Goal: Information Seeking & Learning: Learn about a topic

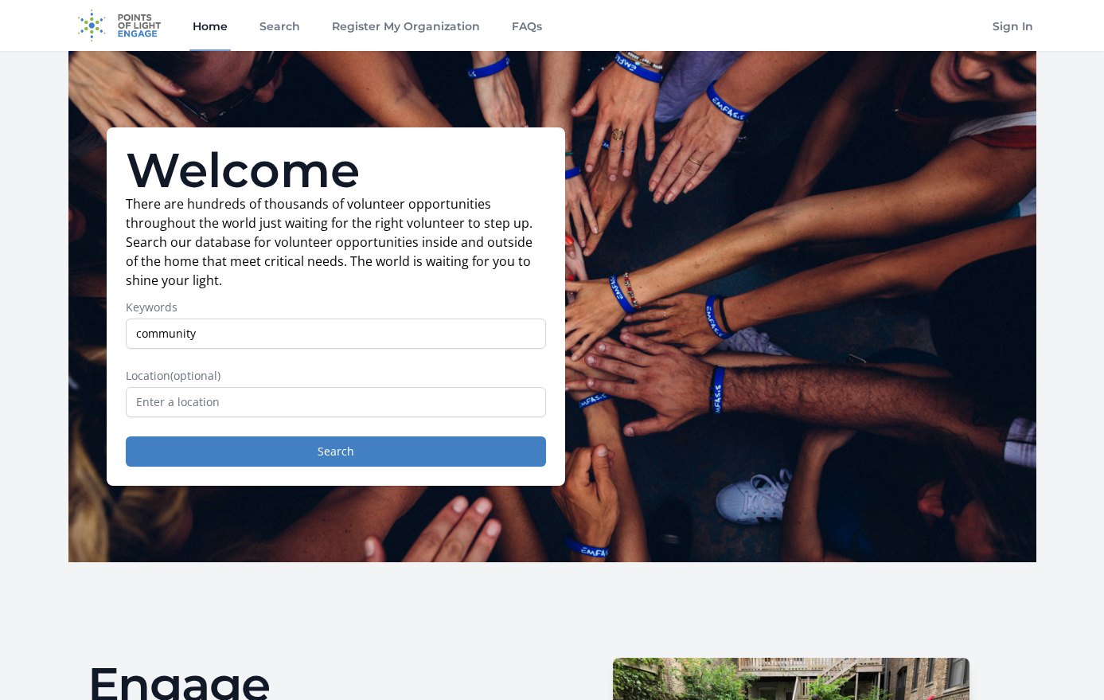
type input "community"
click at [449, 415] on input "text" at bounding box center [336, 402] width 420 height 30
click at [464, 459] on button "Search" at bounding box center [336, 451] width 420 height 30
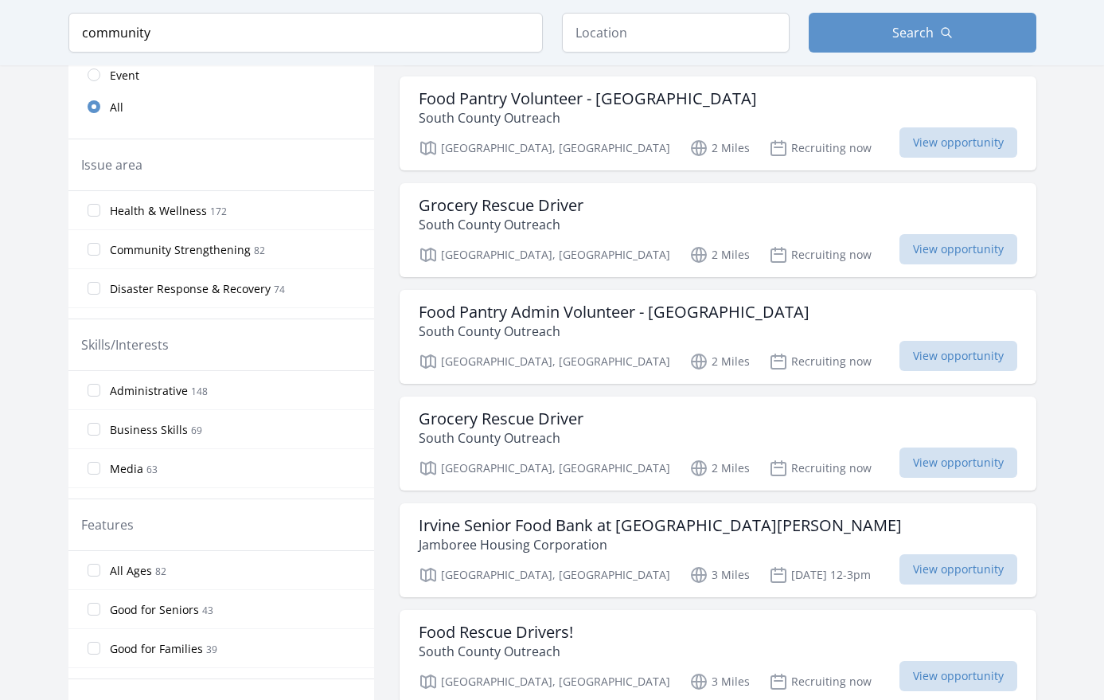
scroll to position [478, 0]
click at [900, 358] on span "View opportunity" at bounding box center [959, 355] width 118 height 30
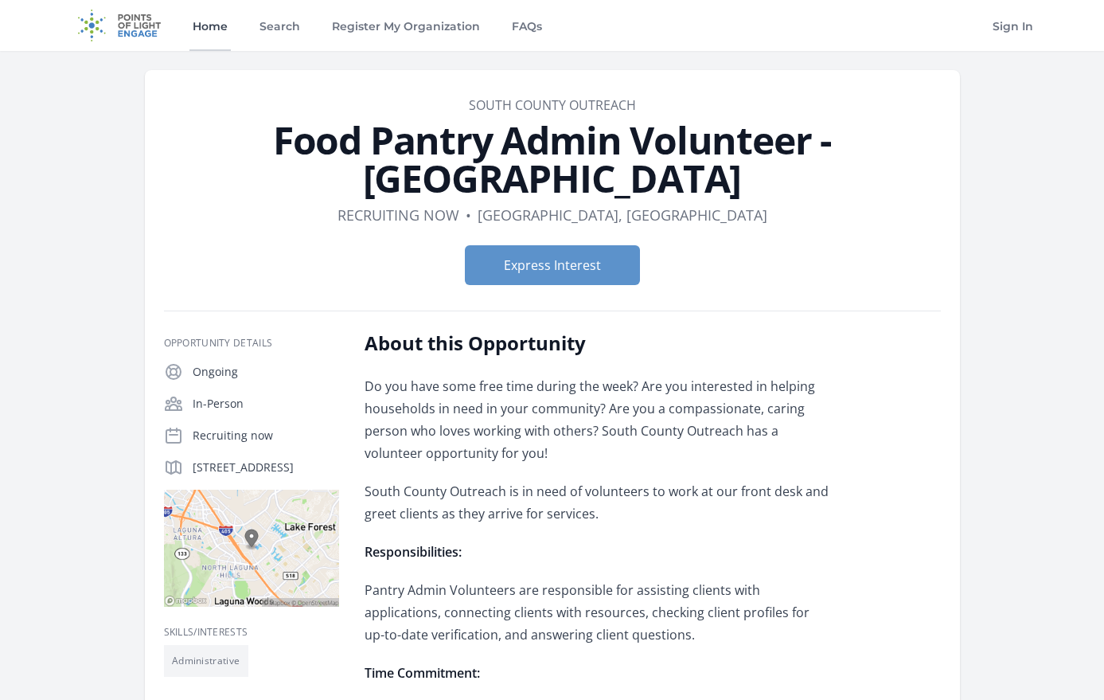
click at [208, 31] on link "Home" at bounding box center [209, 25] width 41 height 51
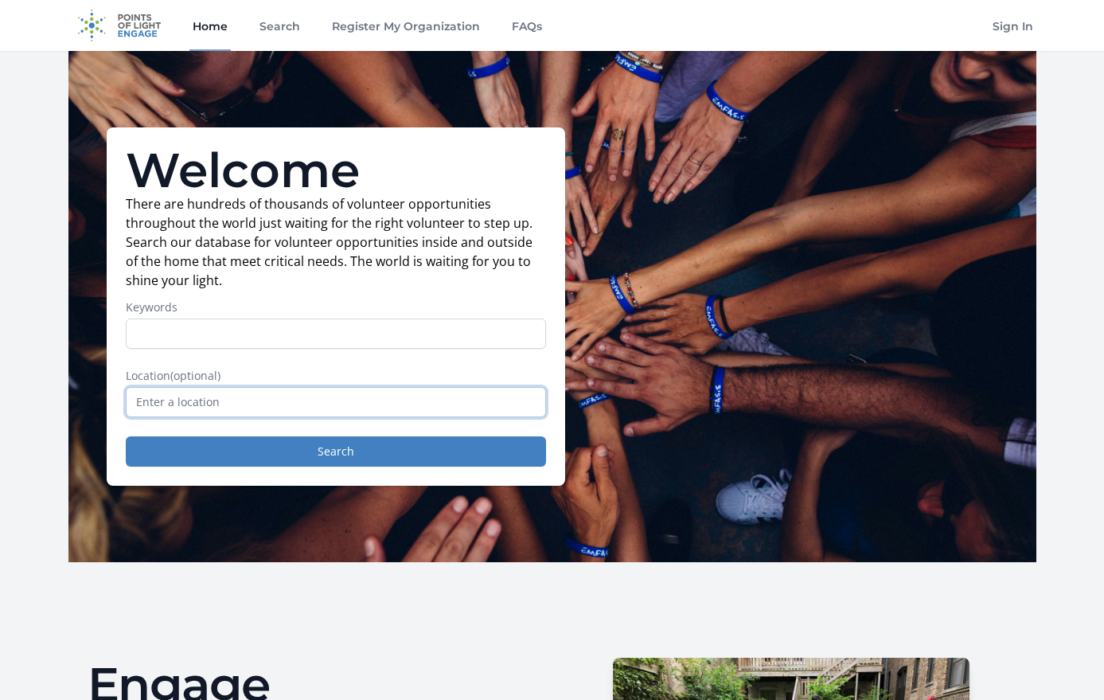
click at [456, 404] on input "text" at bounding box center [336, 402] width 420 height 30
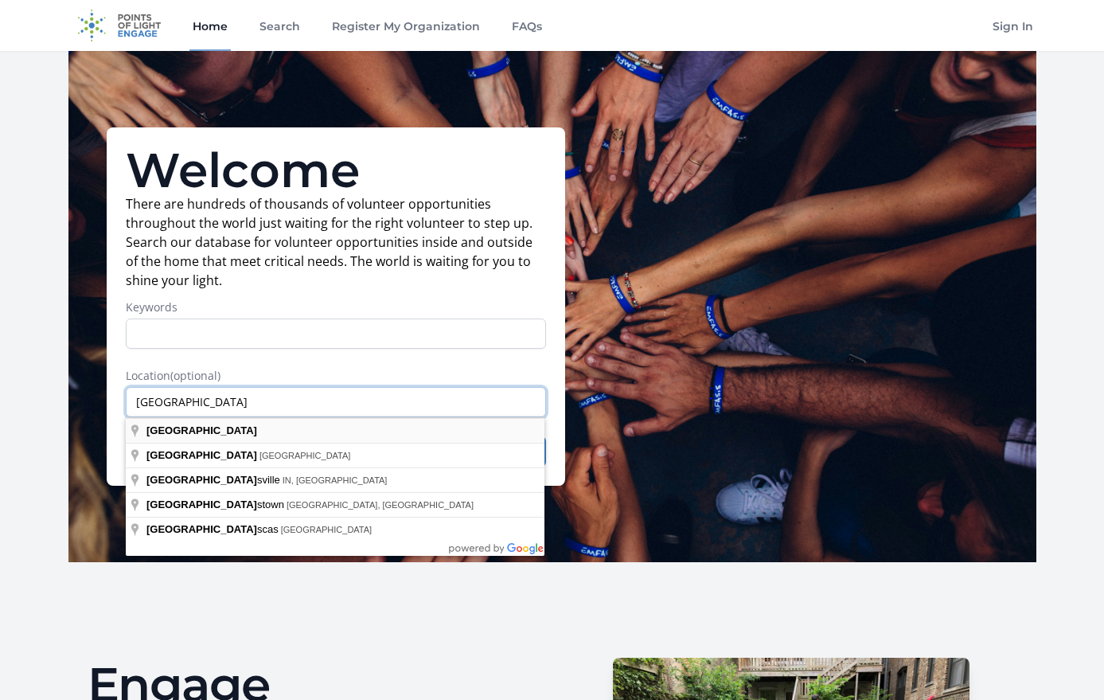
type input "[GEOGRAPHIC_DATA]"
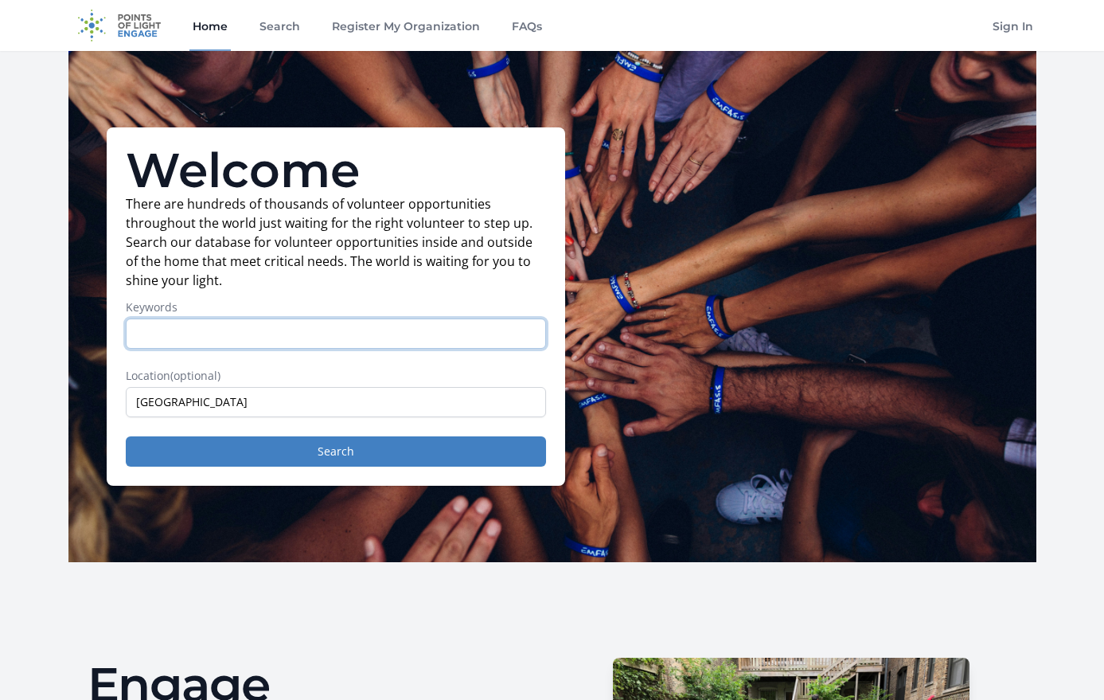
click at [232, 330] on input "Keywords" at bounding box center [336, 333] width 420 height 30
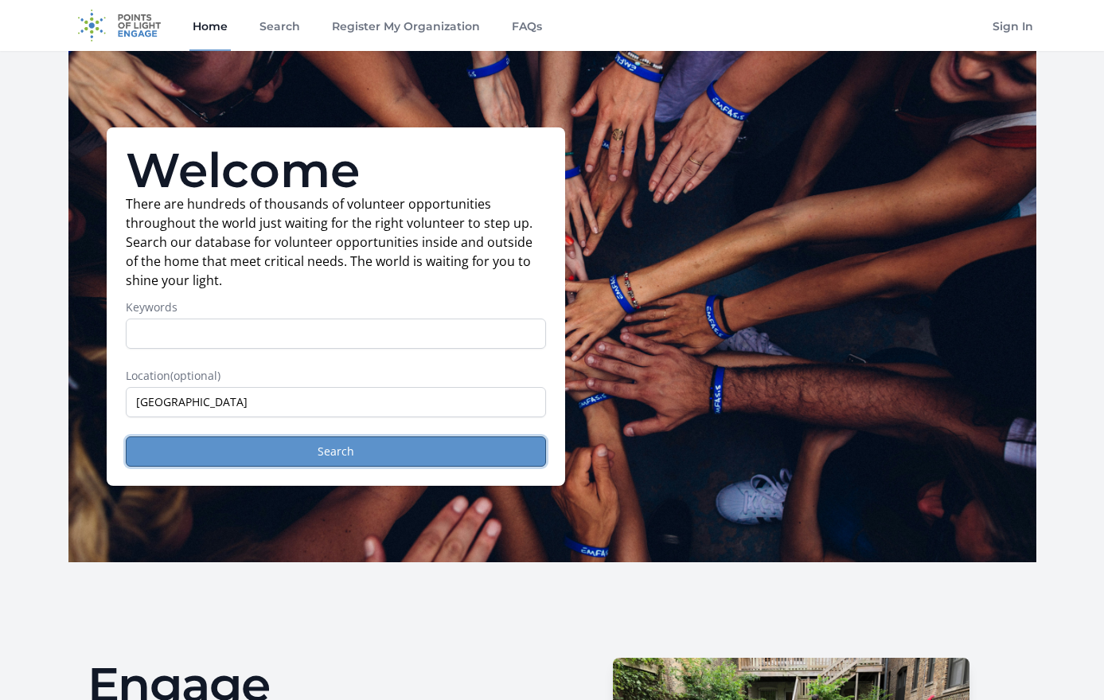
click at [385, 451] on button "Search" at bounding box center [336, 451] width 420 height 30
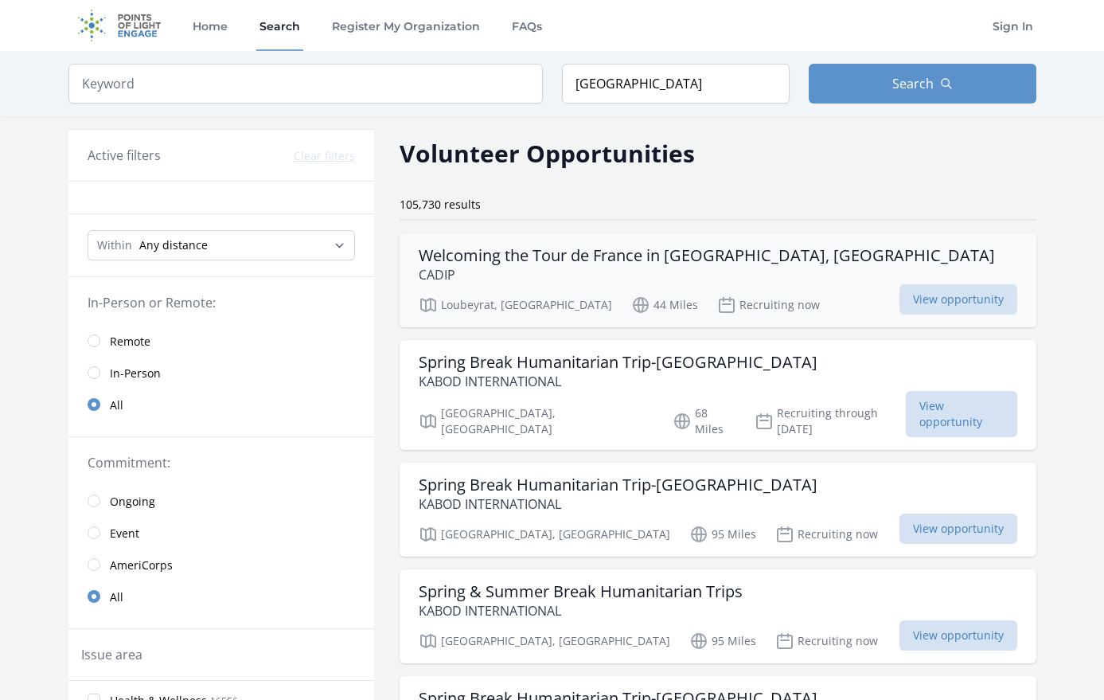
click at [503, 251] on h3 "Welcoming the Tour de France in [GEOGRAPHIC_DATA], [GEOGRAPHIC_DATA]" at bounding box center [707, 255] width 576 height 19
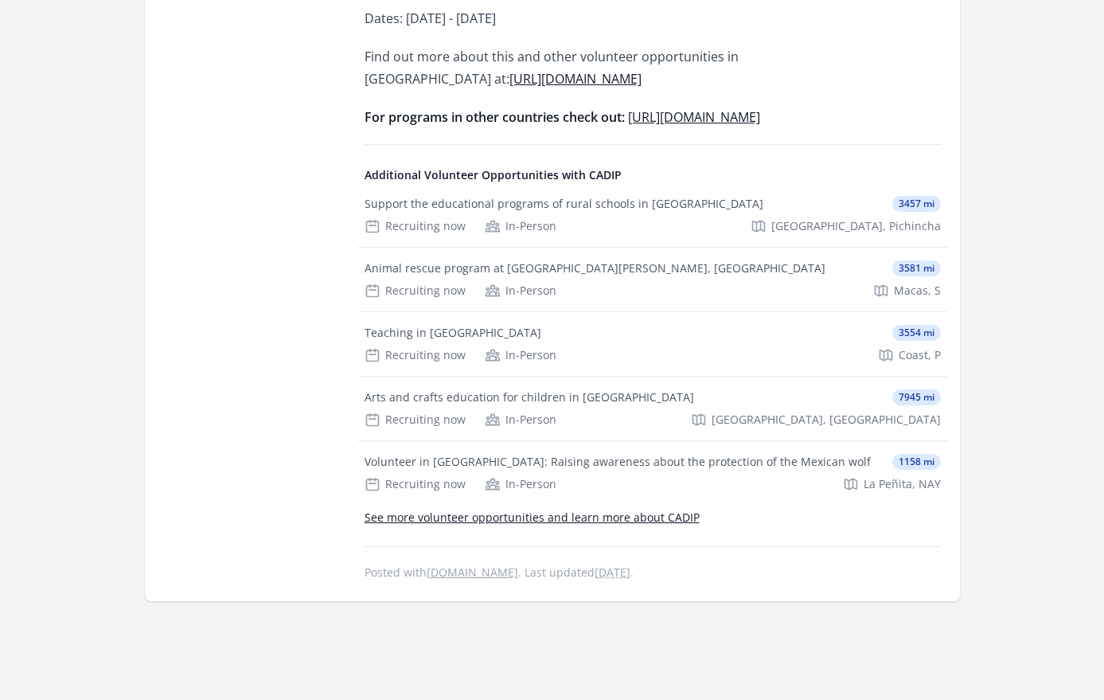
scroll to position [662, 0]
click at [397, 260] on div "Animal rescue program at [GEOGRAPHIC_DATA][PERSON_NAME], [GEOGRAPHIC_DATA]" at bounding box center [595, 268] width 461 height 16
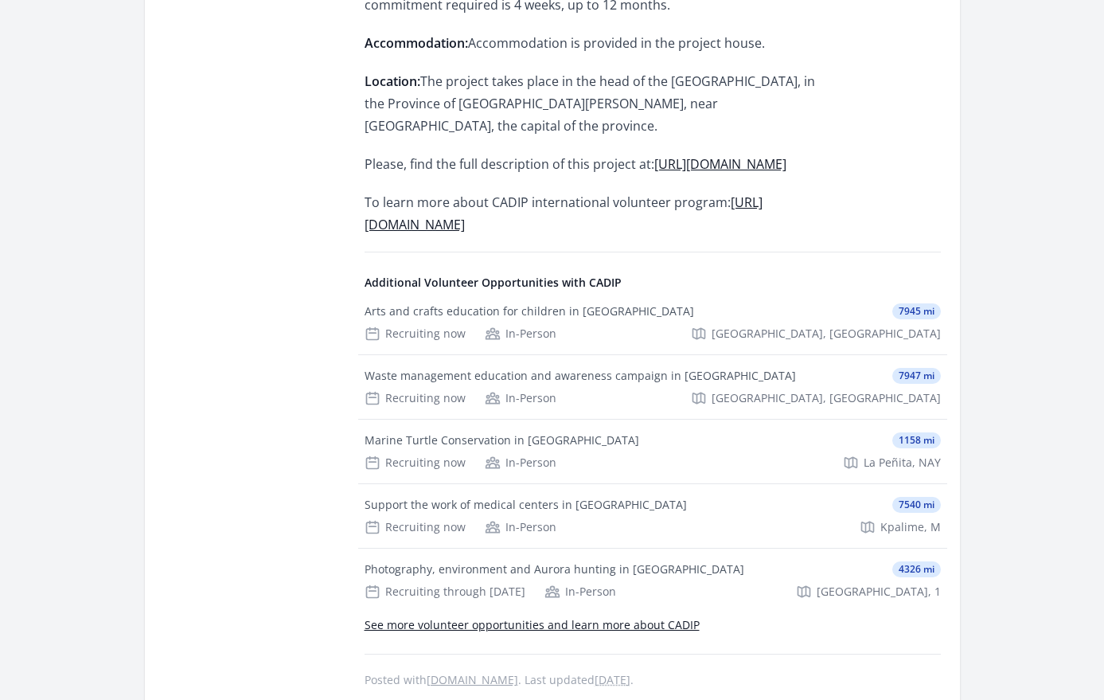
scroll to position [943, 0]
